Goal: Transaction & Acquisition: Purchase product/service

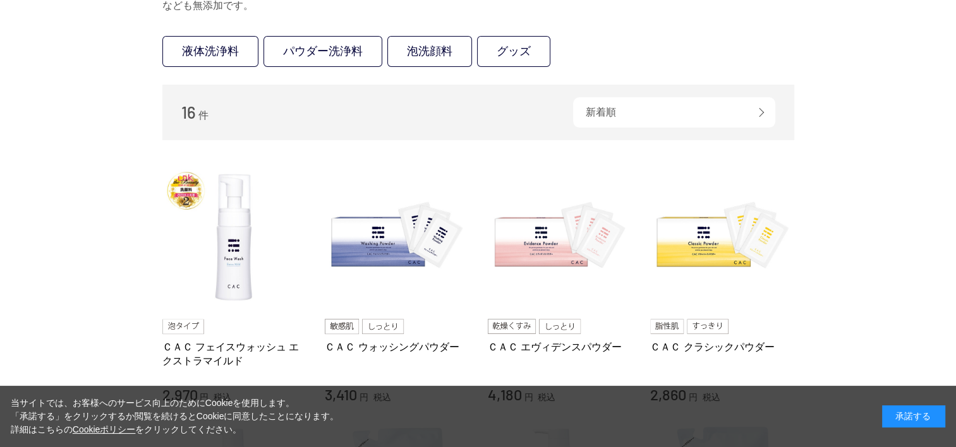
scroll to position [253, 0]
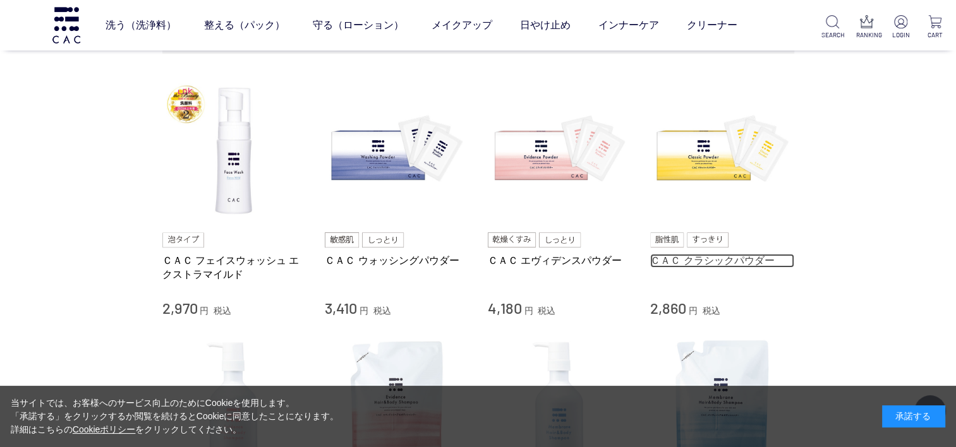
click at [708, 262] on link "ＣＡＣ クラシックパウダー" at bounding box center [722, 260] width 144 height 13
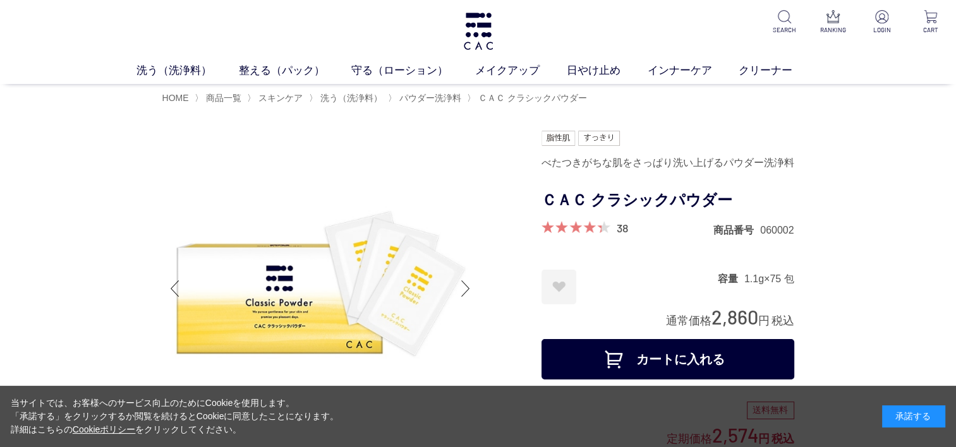
click at [882, 423] on div "承諾する" at bounding box center [913, 417] width 63 height 22
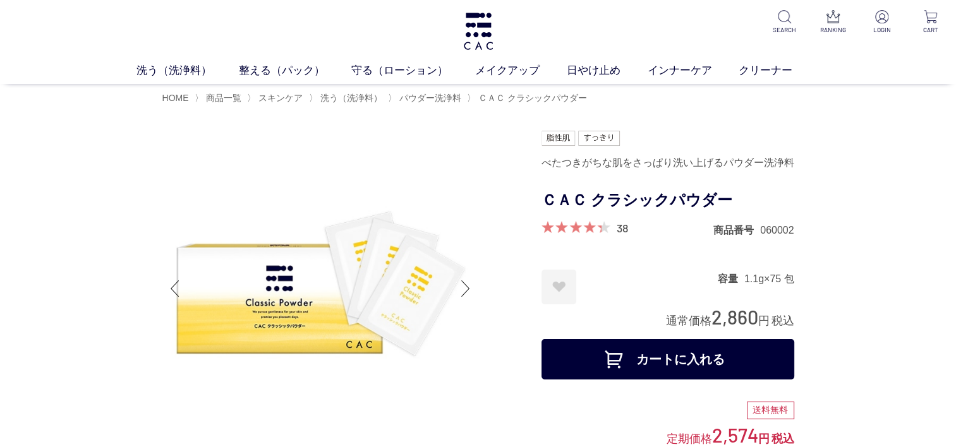
click at [773, 354] on button "カートに入れる" at bounding box center [668, 359] width 253 height 40
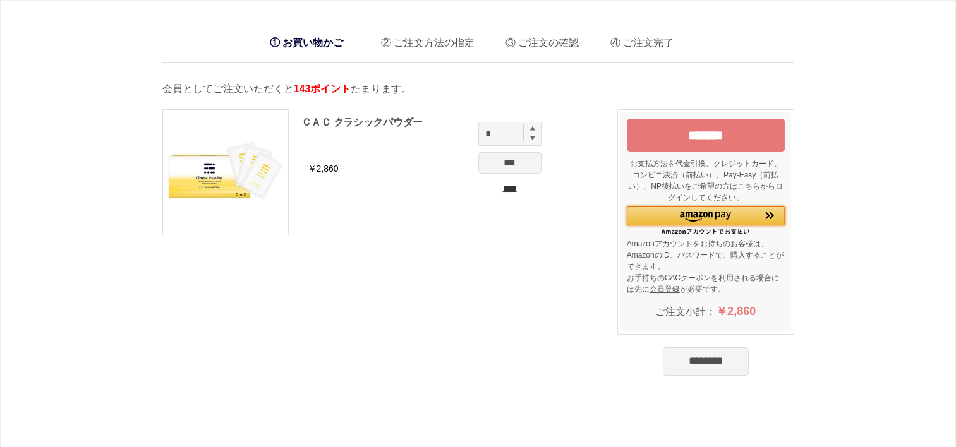
click at [702, 221] on div "Amazon Pay - Amazonアカウントをお使いください" at bounding box center [706, 216] width 158 height 18
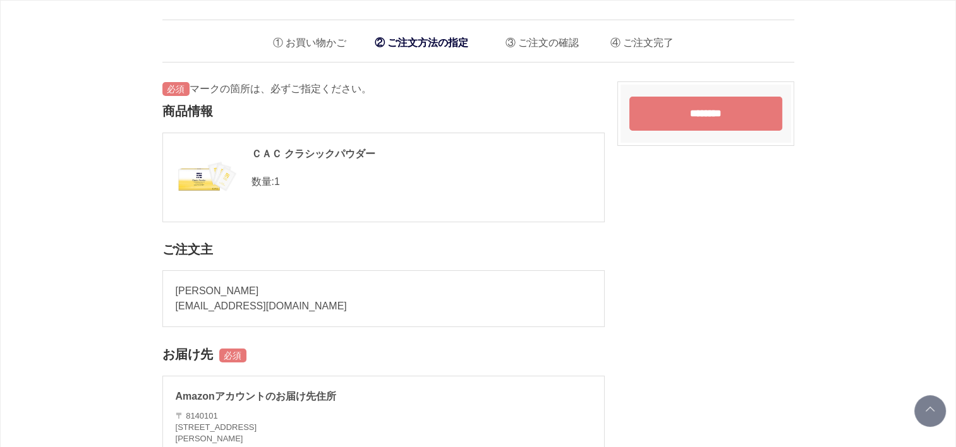
click at [708, 110] on input "********" at bounding box center [705, 114] width 153 height 34
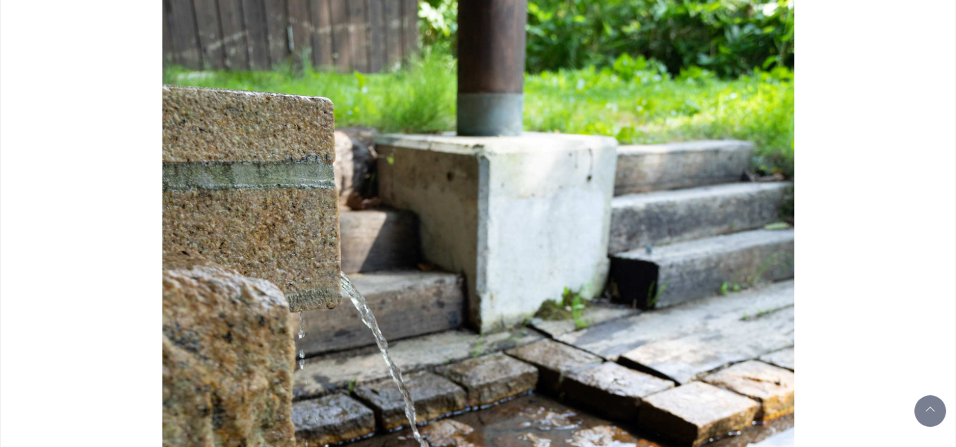
scroll to position [632, 0]
